Goal: Find specific page/section: Find specific page/section

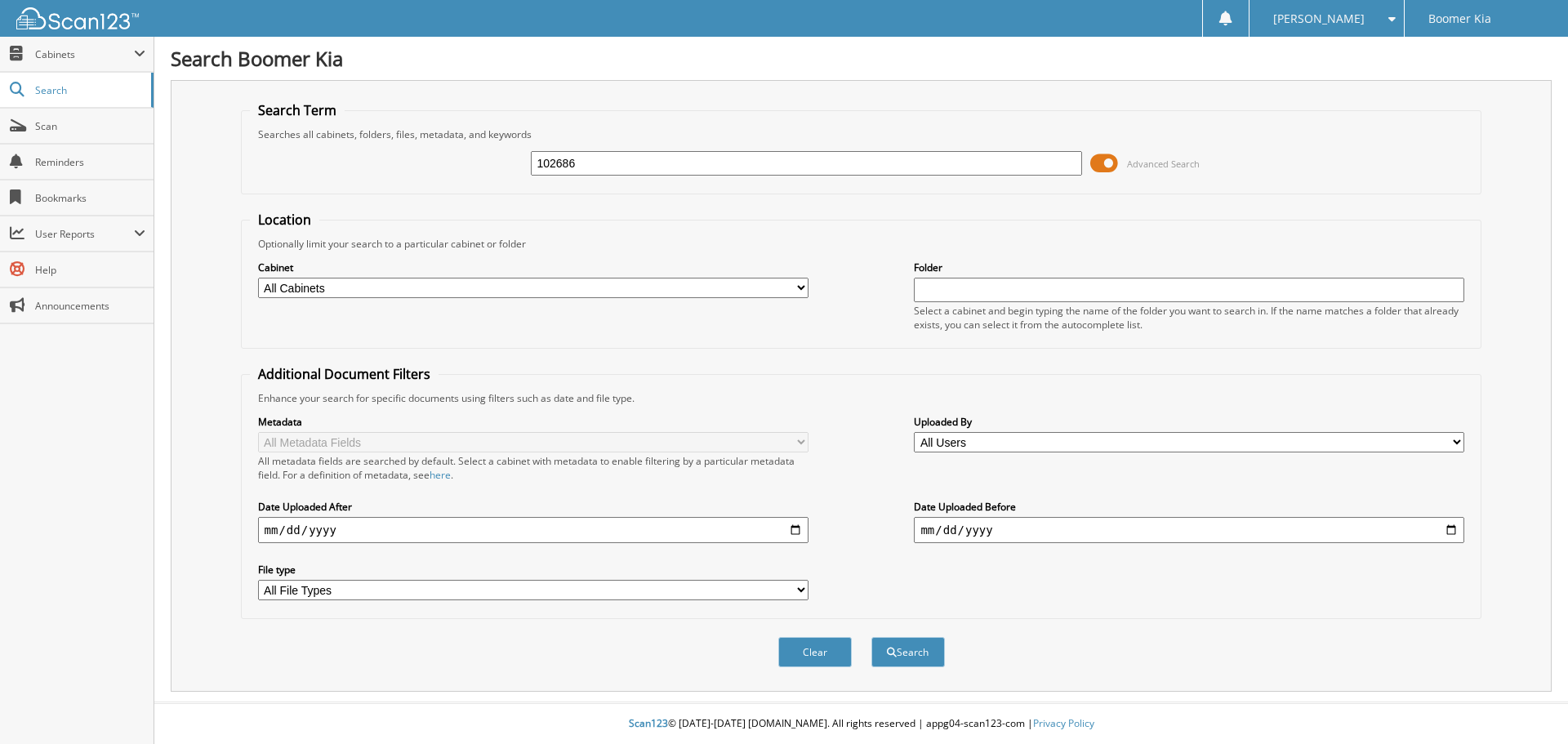
type input "102686"
click at [871, 637] on button "Search" at bounding box center [908, 652] width 73 height 31
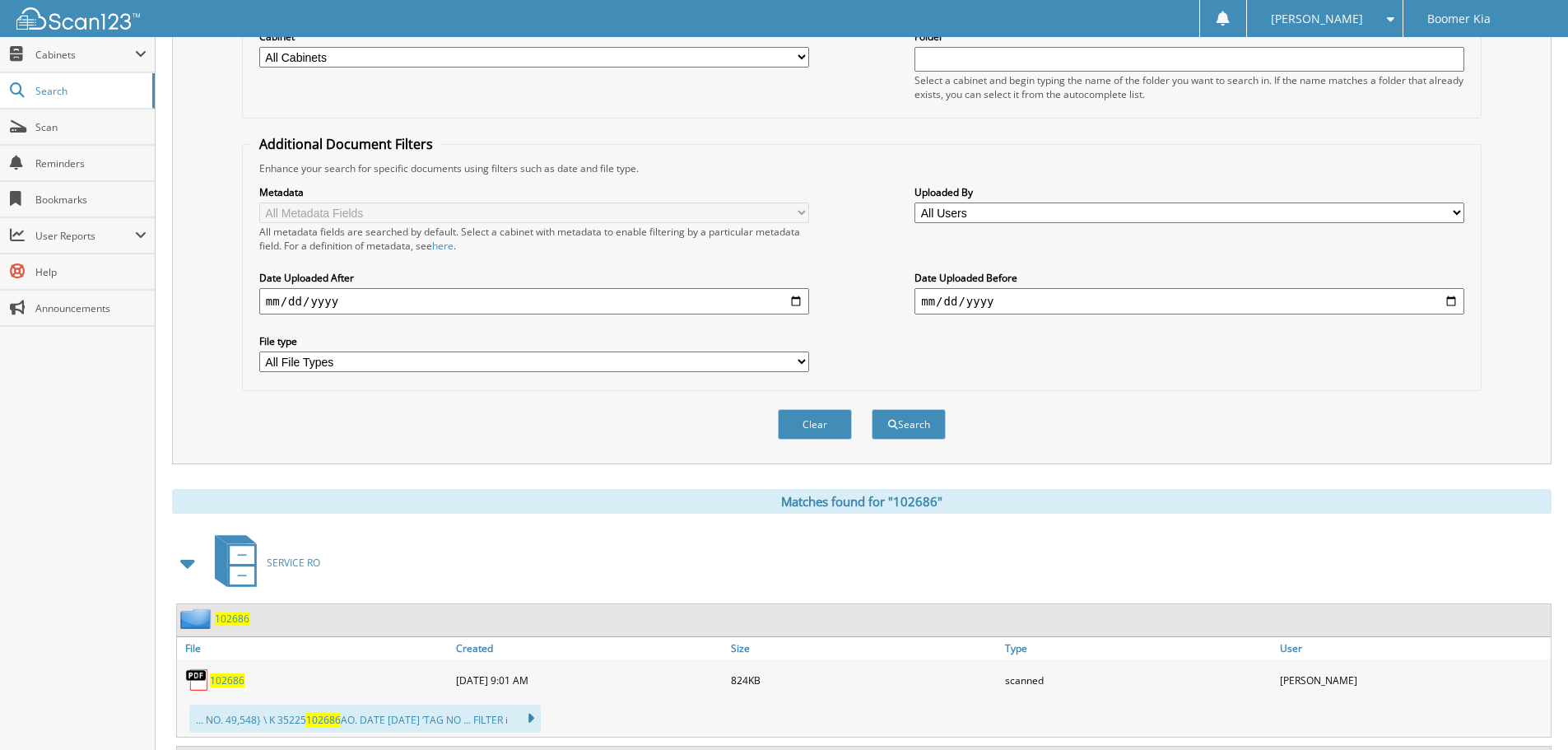
scroll to position [538, 0]
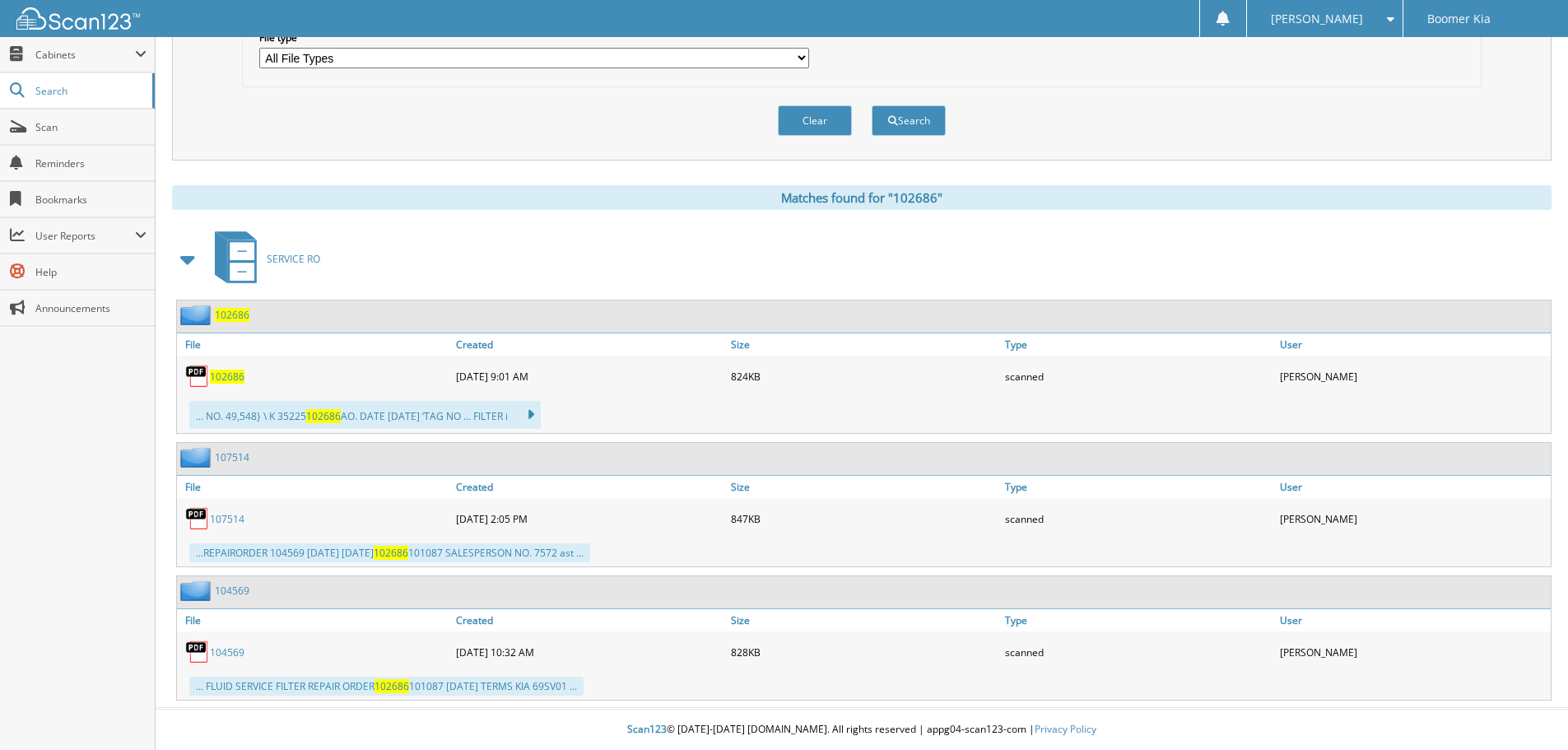
click at [232, 380] on span "102686" at bounding box center [227, 377] width 34 height 14
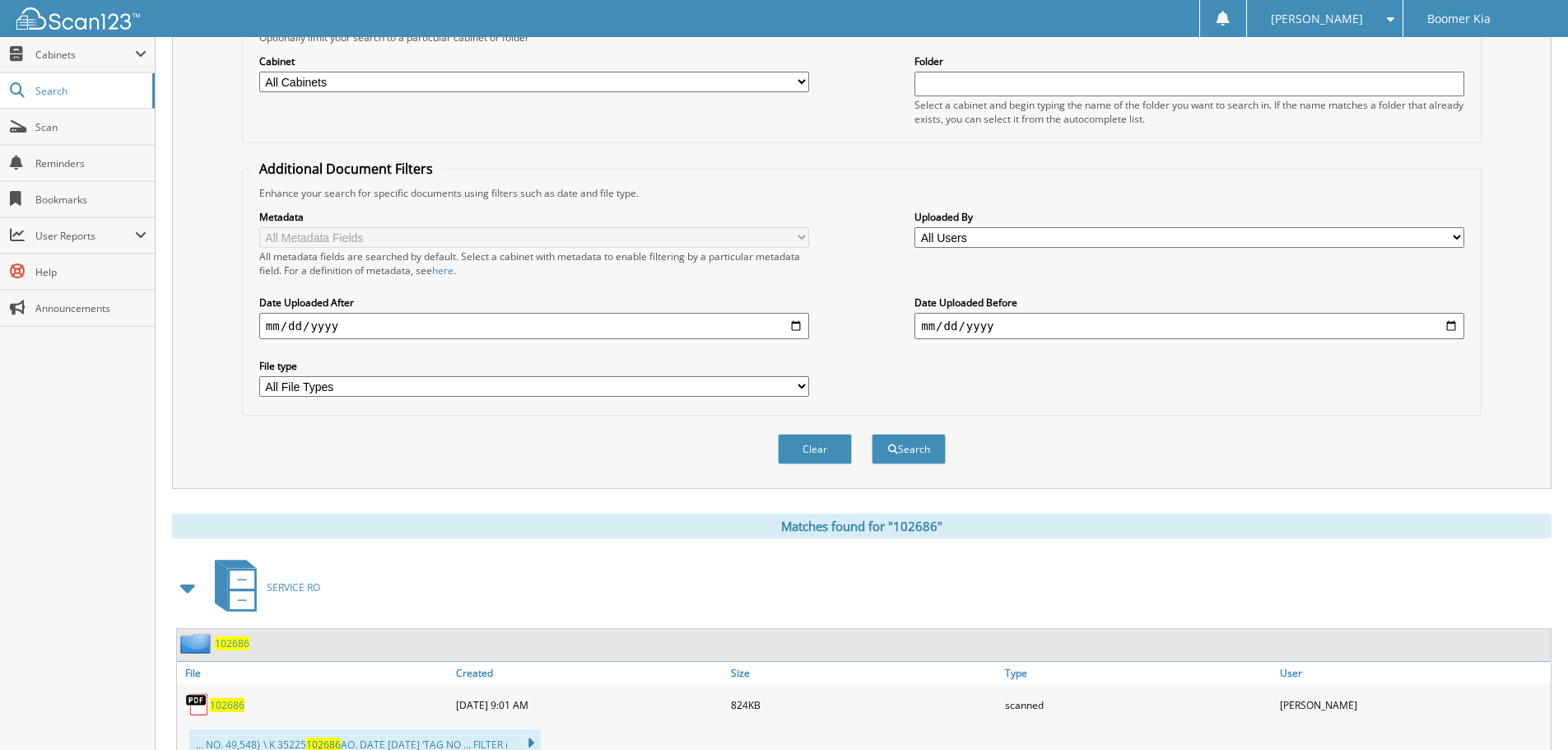
scroll to position [0, 0]
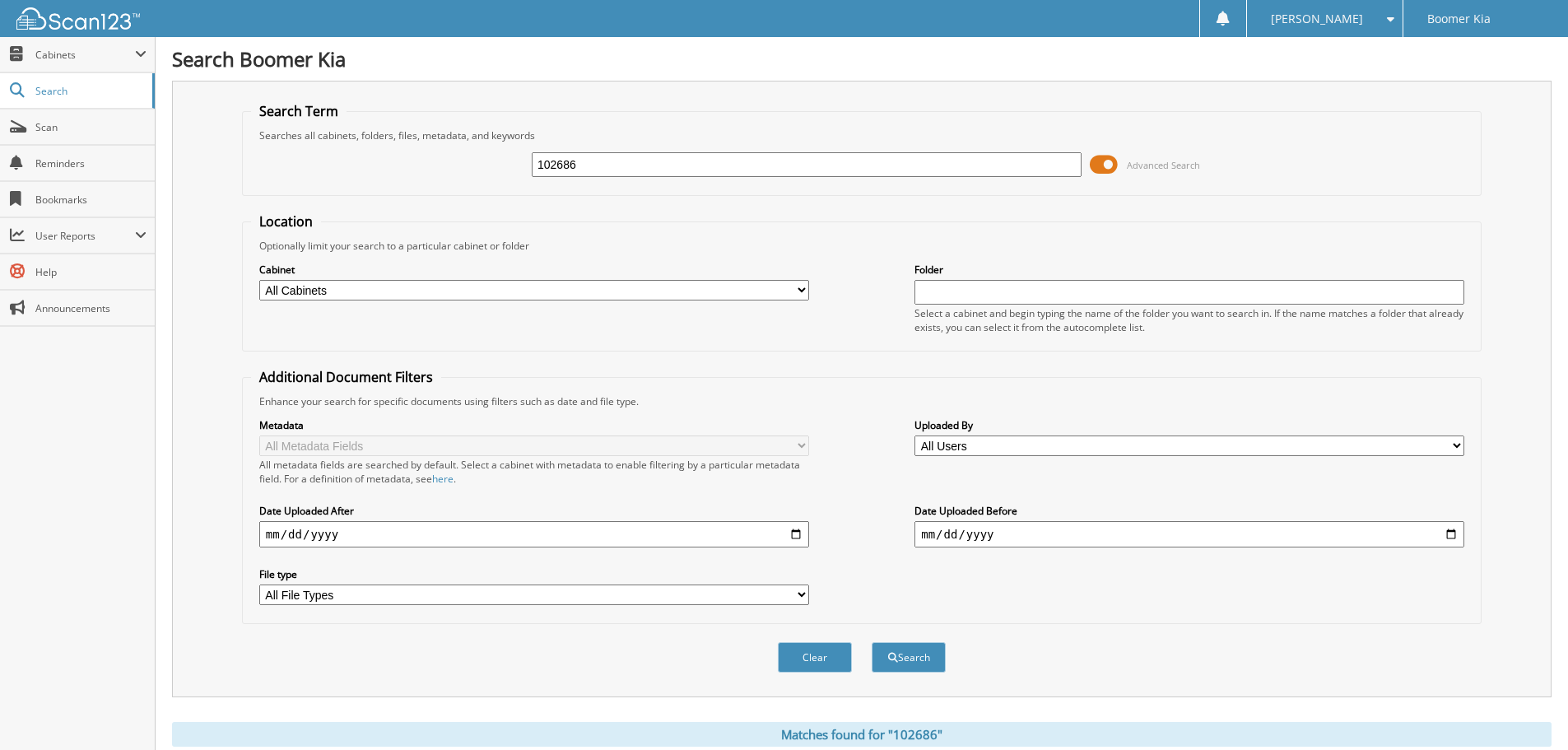
click at [603, 161] on input "102686" at bounding box center [806, 165] width 550 height 25
click at [582, 155] on input "102686" at bounding box center [806, 165] width 550 height 25
click at [581, 157] on input "102686" at bounding box center [806, 165] width 550 height 25
type input "[PERSON_NAME]"
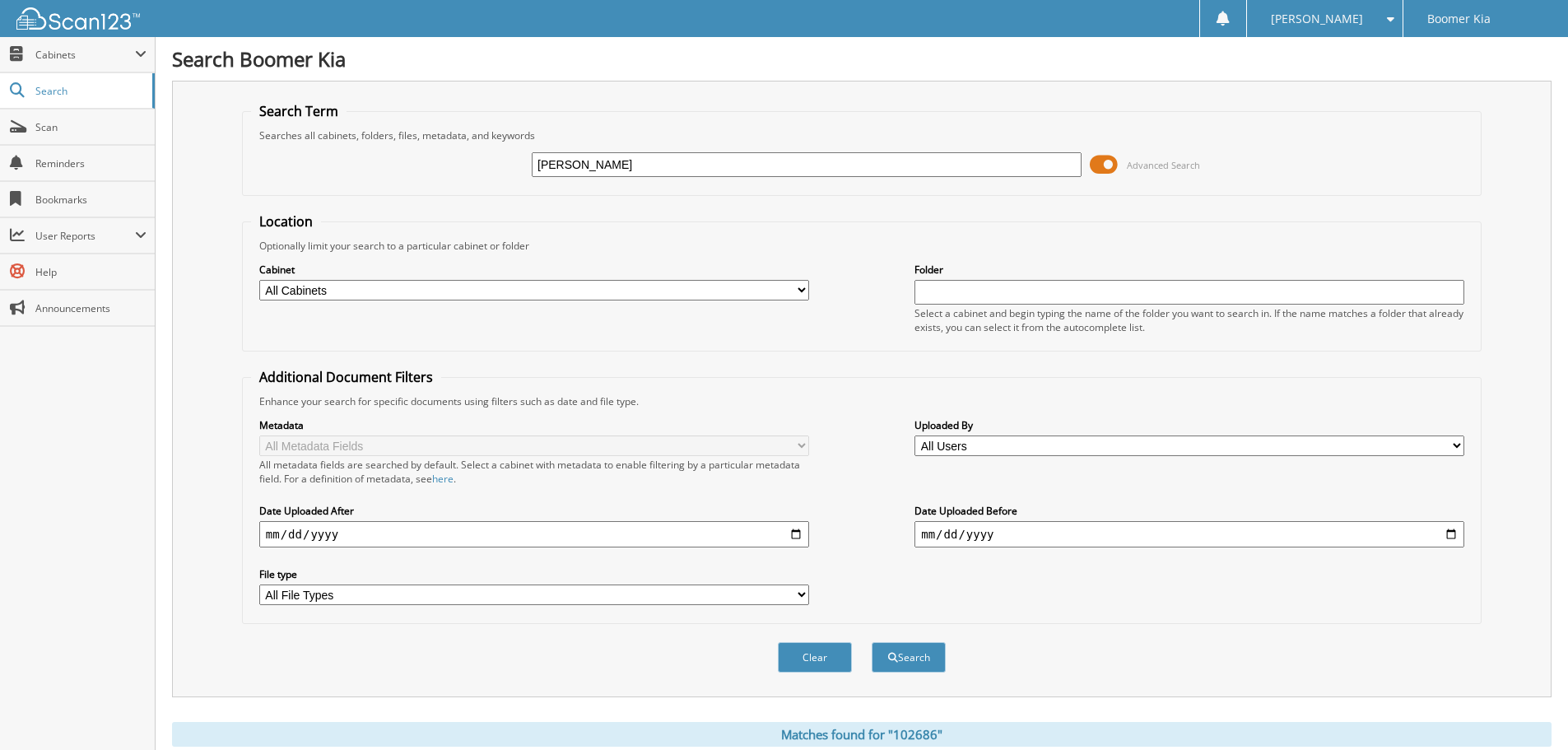
click at [871, 643] on button "Search" at bounding box center [908, 658] width 74 height 31
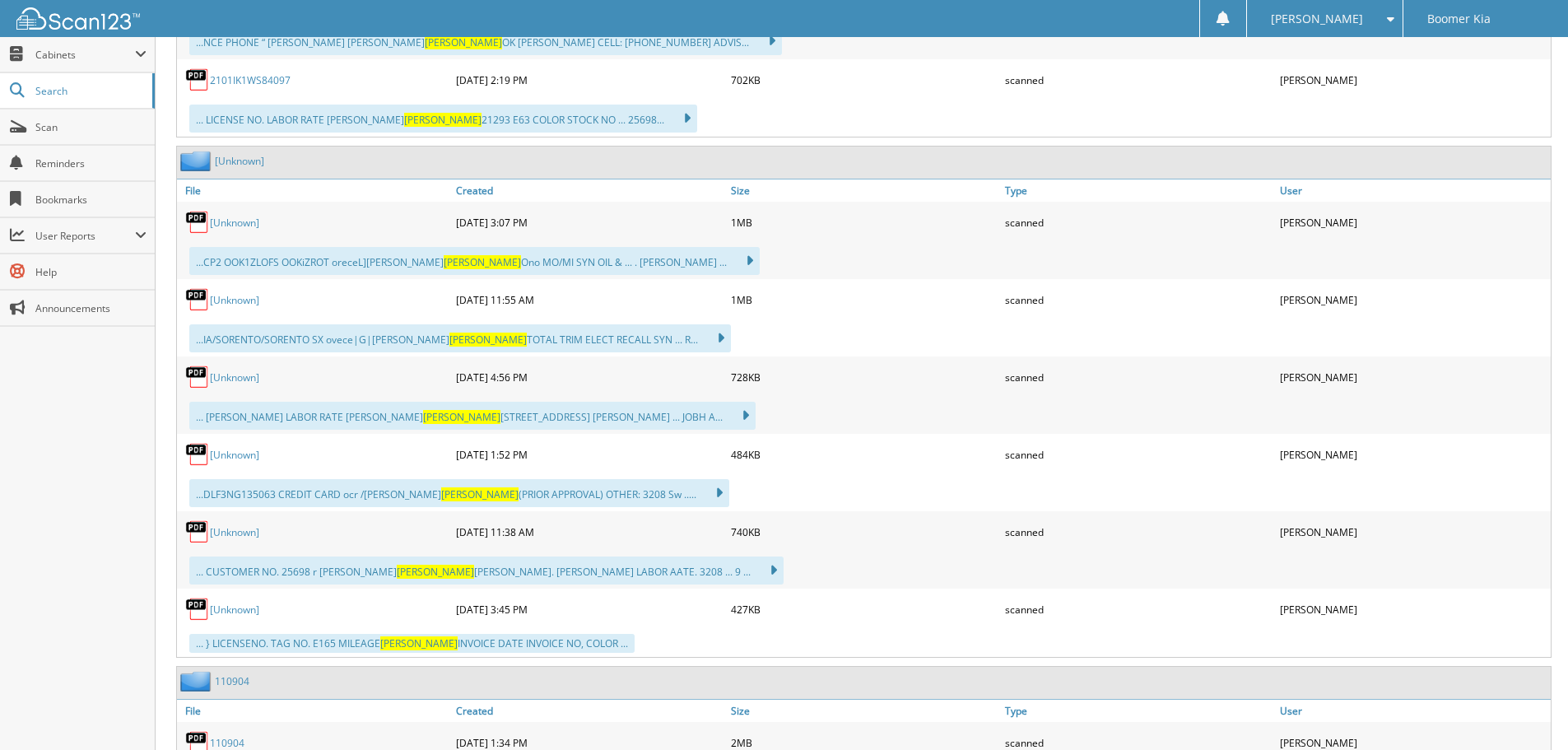
scroll to position [1235, 0]
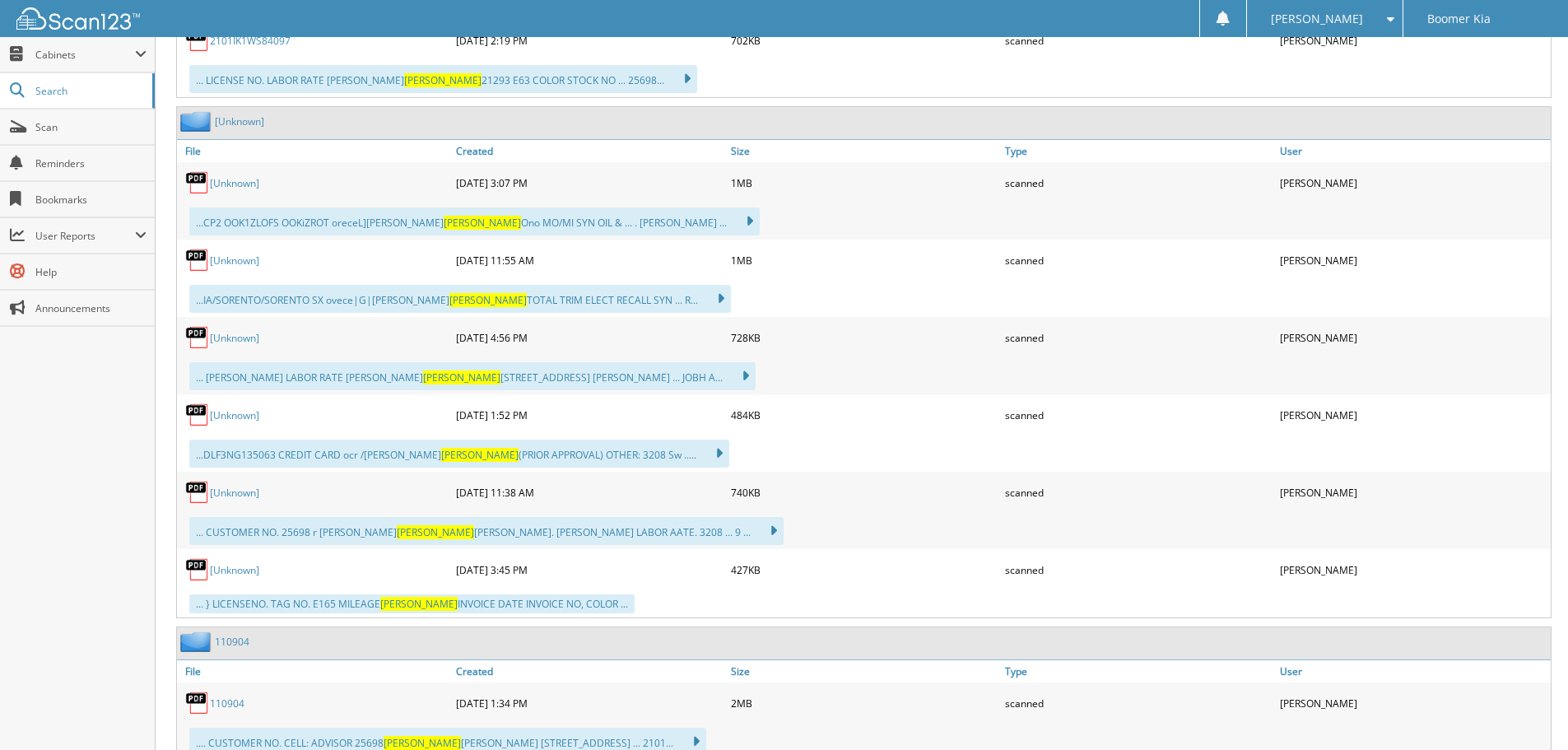
click at [233, 344] on link "[Unknown]" at bounding box center [235, 338] width 49 height 14
